Goal: Navigation & Orientation: Find specific page/section

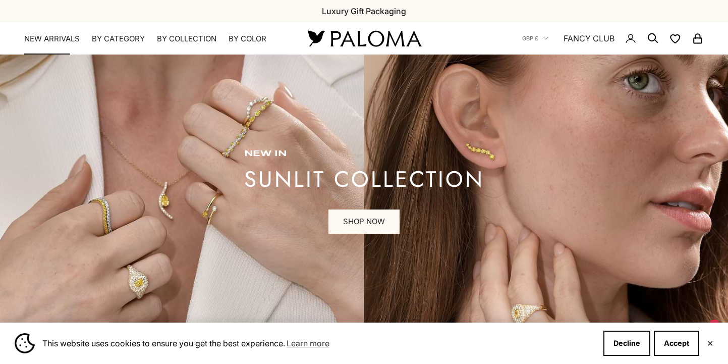
click at [45, 37] on link "NEW ARRIVALS" at bounding box center [51, 39] width 55 height 10
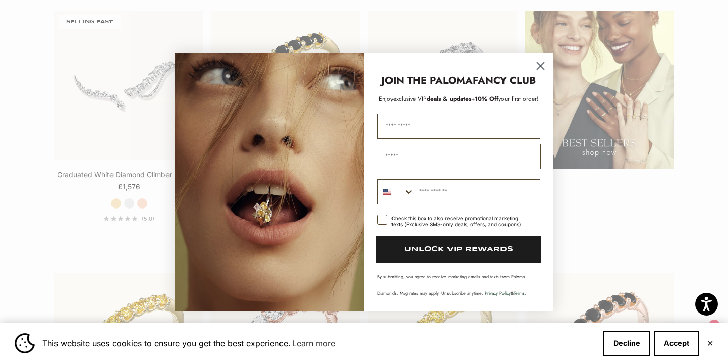
scroll to position [1348, 0]
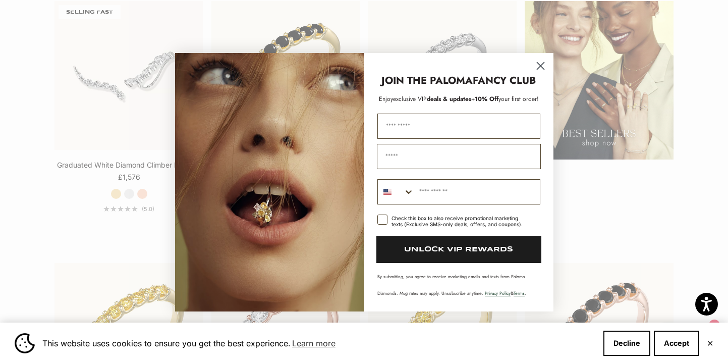
click at [538, 61] on circle "Close dialog" at bounding box center [540, 65] width 17 height 17
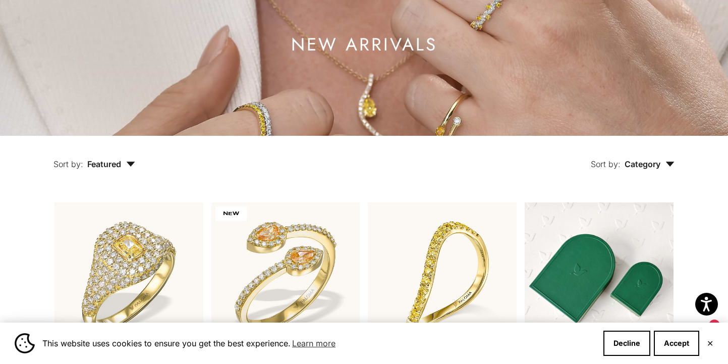
scroll to position [0, 0]
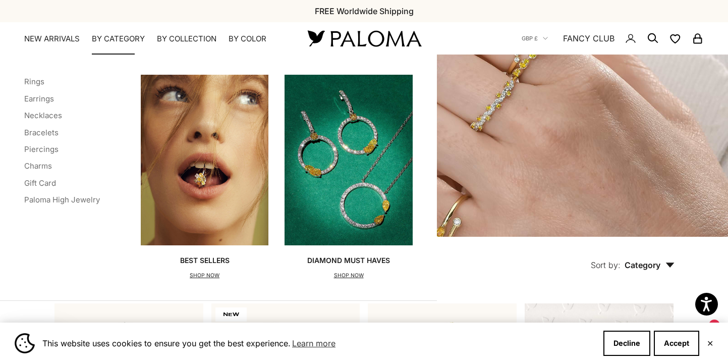
click at [324, 164] on img "Primary navigation" at bounding box center [348, 160] width 128 height 170
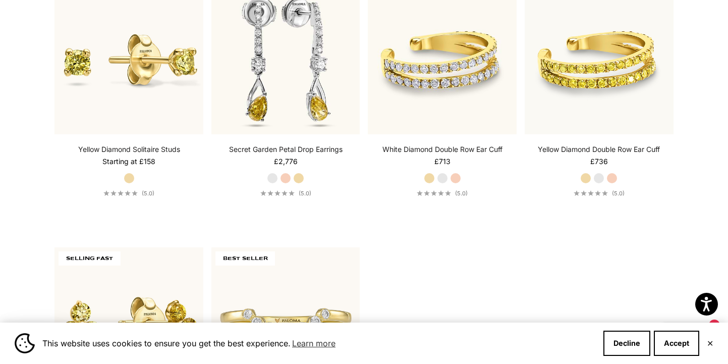
scroll to position [2902, 0]
